Goal: Information Seeking & Learning: Learn about a topic

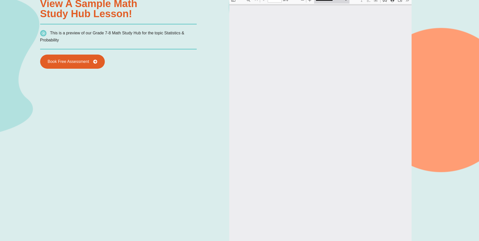
scroll to position [454, 0]
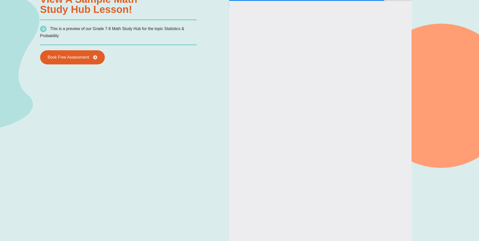
type input "*"
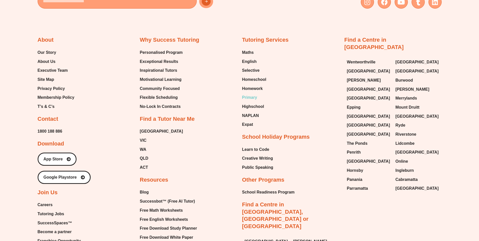
scroll to position [1843, 0]
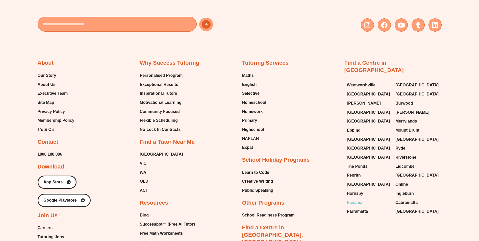
click at [356, 199] on span "Panania" at bounding box center [354, 203] width 15 height 8
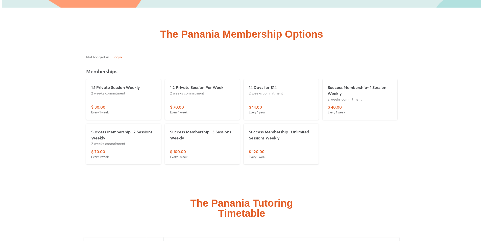
scroll to position [1236, 0]
click at [337, 85] on p "Success Membership- 1 Session Weekly" at bounding box center [357, 91] width 65 height 12
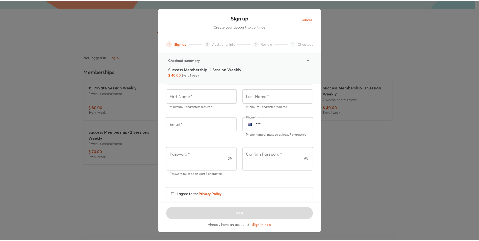
scroll to position [28, 0]
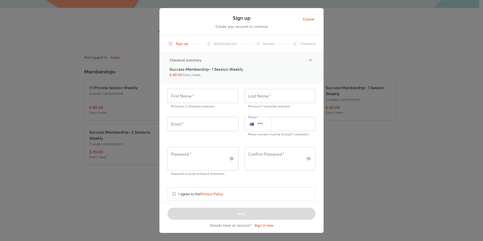
click at [313, 18] on span "Cancel" at bounding box center [309, 19] width 12 height 6
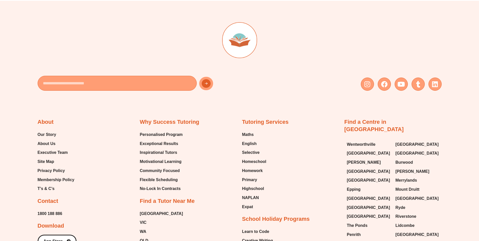
scroll to position [2927, 0]
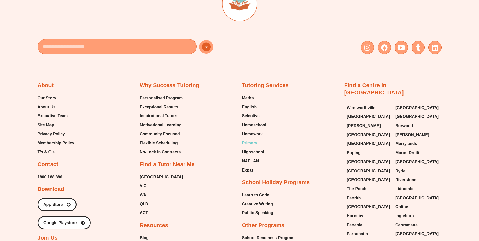
click at [249, 139] on span "Primary" at bounding box center [249, 143] width 15 height 8
click at [251, 139] on span "Primary" at bounding box center [249, 143] width 15 height 8
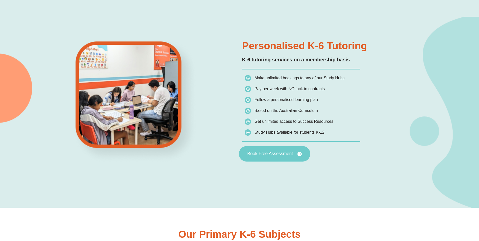
scroll to position [303, 0]
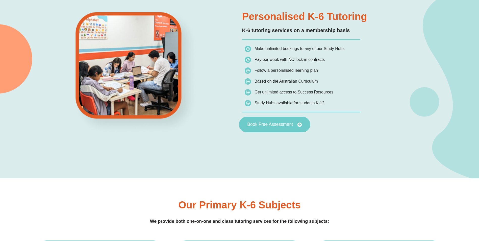
click at [299, 123] on icon at bounding box center [299, 124] width 5 height 5
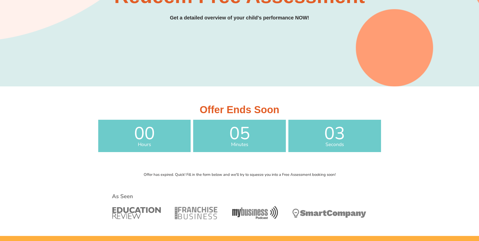
scroll to position [25, 0]
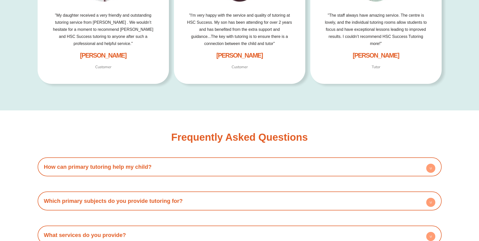
scroll to position [1161, 0]
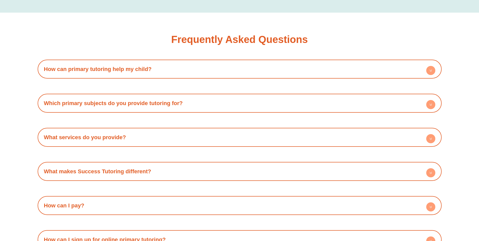
click at [432, 70] on circle at bounding box center [430, 70] width 9 height 9
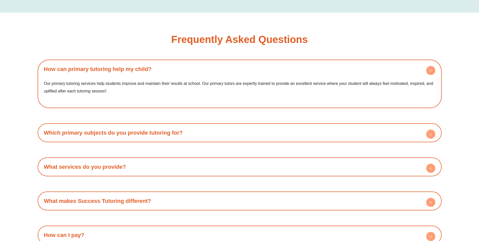
click at [431, 131] on circle at bounding box center [430, 133] width 9 height 9
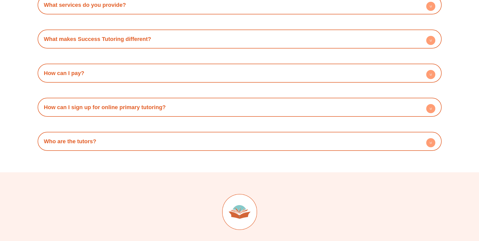
scroll to position [1363, 0]
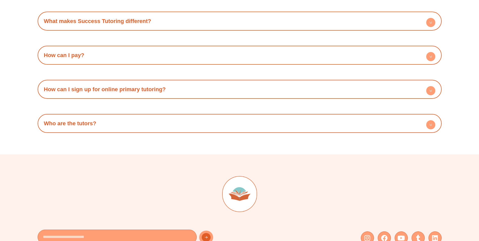
drag, startPoint x: 433, startPoint y: 55, endPoint x: 427, endPoint y: 58, distance: 6.9
click at [433, 55] on circle at bounding box center [430, 56] width 9 height 9
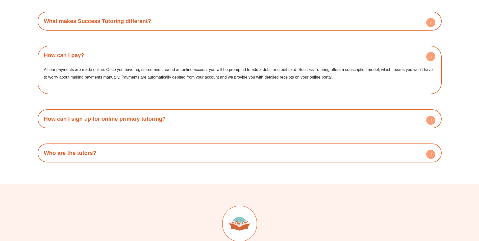
click at [434, 117] on circle at bounding box center [430, 120] width 9 height 9
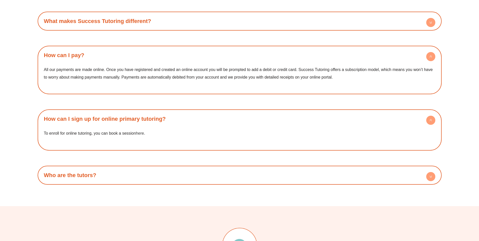
click at [143, 134] on link "here" at bounding box center [140, 133] width 8 height 4
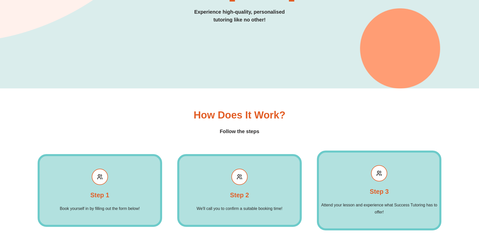
scroll to position [129, 0]
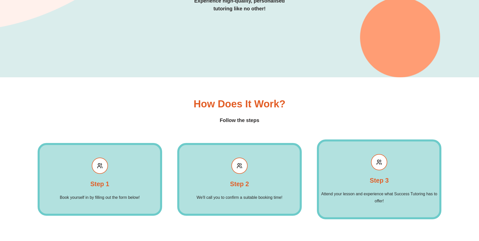
click at [103, 178] on div "Step 1 Book yourself in by filling out the form below! Read More" at bounding box center [100, 179] width 124 height 73
click at [103, 189] on h4 "Step 1" at bounding box center [99, 184] width 19 height 10
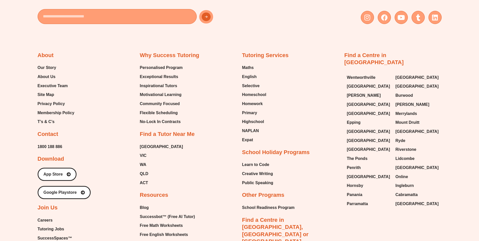
scroll to position [674, 0]
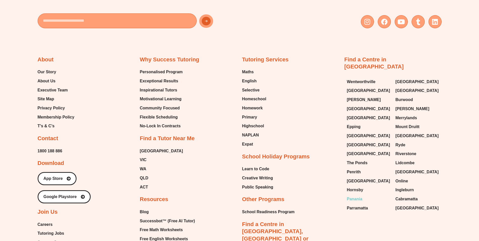
click at [357, 195] on span "Panania" at bounding box center [354, 199] width 15 height 8
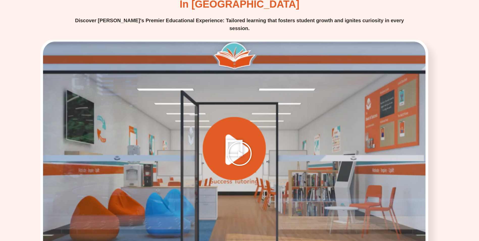
scroll to position [631, 0]
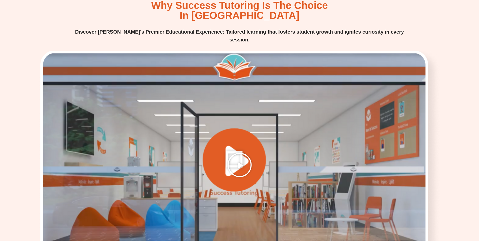
click at [236, 152] on icon "Play Video" at bounding box center [239, 164] width 25 height 25
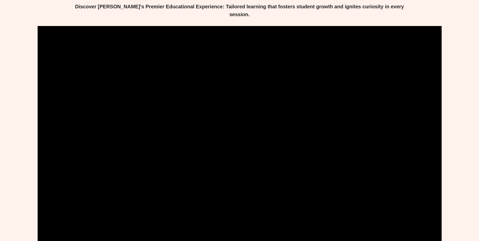
scroll to position [682, 0]
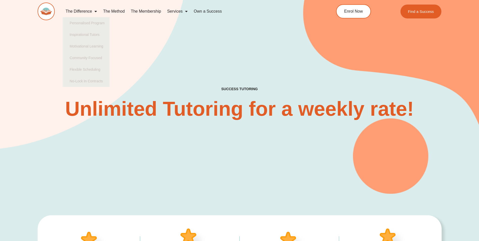
drag, startPoint x: 190, startPoint y: 43, endPoint x: 194, endPoint y: 44, distance: 4.3
click at [193, 43] on div "SUCCESS TUTORING​ Unlimited Tutoring for a weekly rate!" at bounding box center [240, 88] width 404 height 210
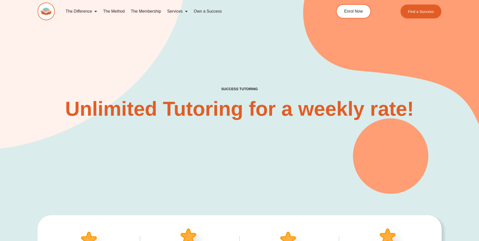
click at [151, 9] on link "The Membership" at bounding box center [146, 12] width 36 height 12
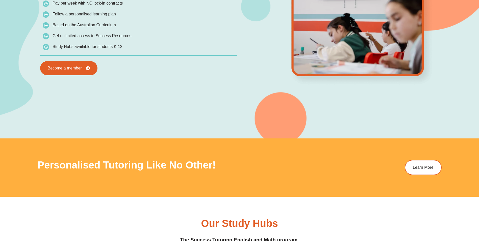
scroll to position [656, 0]
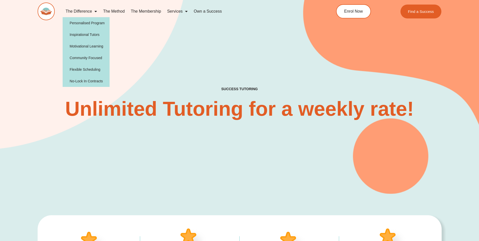
click at [169, 46] on div "SUCCESS TUTORING​ Unlimited Tutoring for a weekly rate!" at bounding box center [240, 88] width 404 height 210
click at [208, 74] on div "SUCCESS TUTORING​ Unlimited Tutoring for a weekly rate!" at bounding box center [240, 88] width 404 height 210
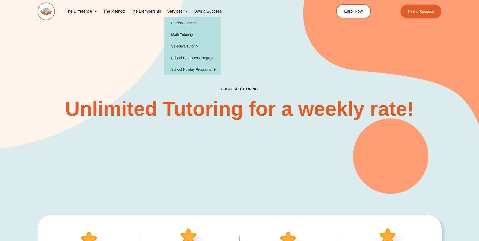
click at [144, 40] on div "SUCCESS TUTORING​ Unlimited Tutoring for a weekly rate!" at bounding box center [240, 88] width 404 height 210
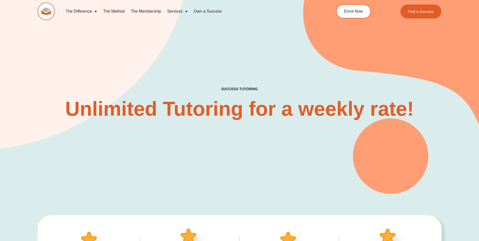
click at [152, 10] on link "The Membership" at bounding box center [146, 12] width 36 height 12
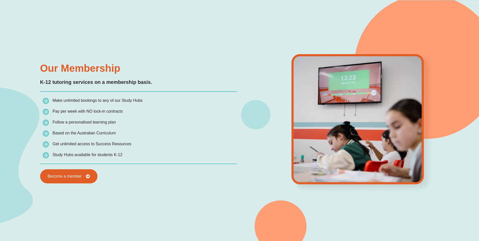
scroll to position [505, 0]
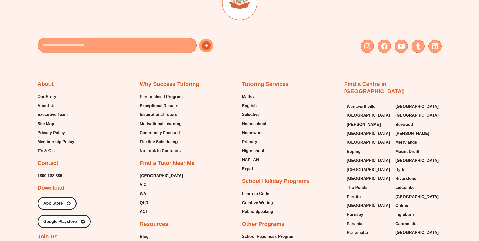
scroll to position [1341, 0]
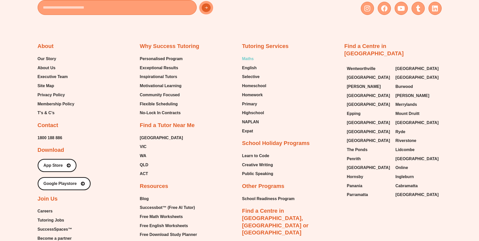
click at [247, 55] on span "Maths" at bounding box center [248, 59] width 12 height 8
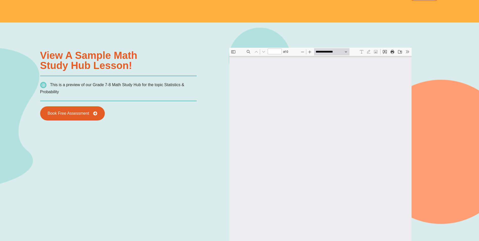
scroll to position [3, 0]
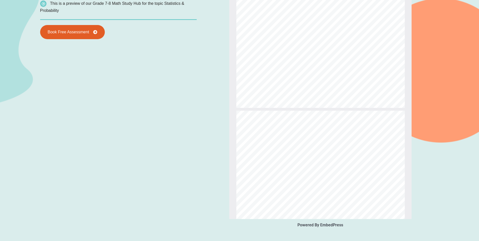
type input "*"
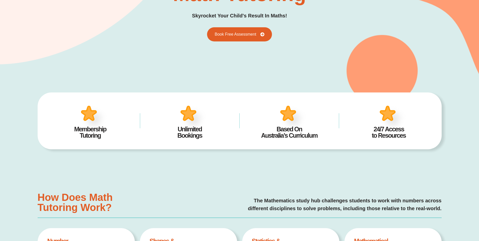
scroll to position [151, 0]
